Goal: Task Accomplishment & Management: Use online tool/utility

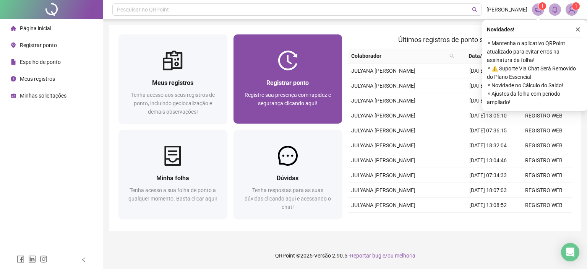
click at [299, 57] on div at bounding box center [288, 60] width 109 height 20
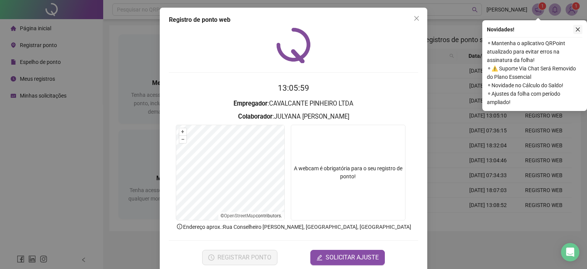
click at [577, 31] on icon "close" at bounding box center [577, 29] width 5 height 5
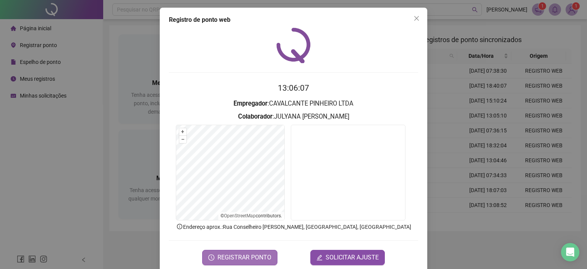
click at [271, 253] on button "REGISTRAR PONTO" at bounding box center [239, 257] width 75 height 15
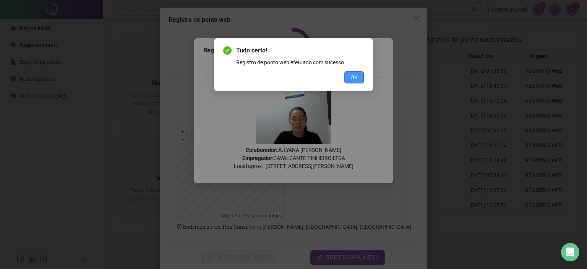
click at [355, 81] on span "OK" at bounding box center [353, 77] width 7 height 8
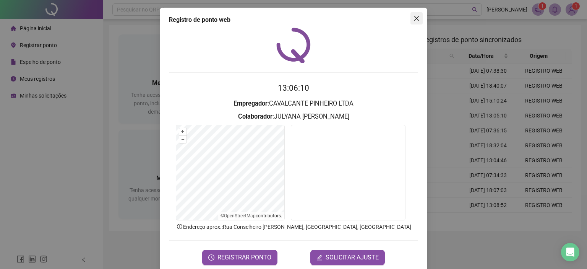
click at [414, 19] on icon "close" at bounding box center [417, 18] width 6 height 6
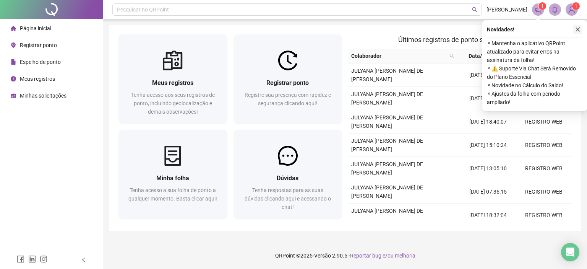
click at [577, 29] on icon "close" at bounding box center [577, 29] width 5 height 5
